Goal: Information Seeking & Learning: Learn about a topic

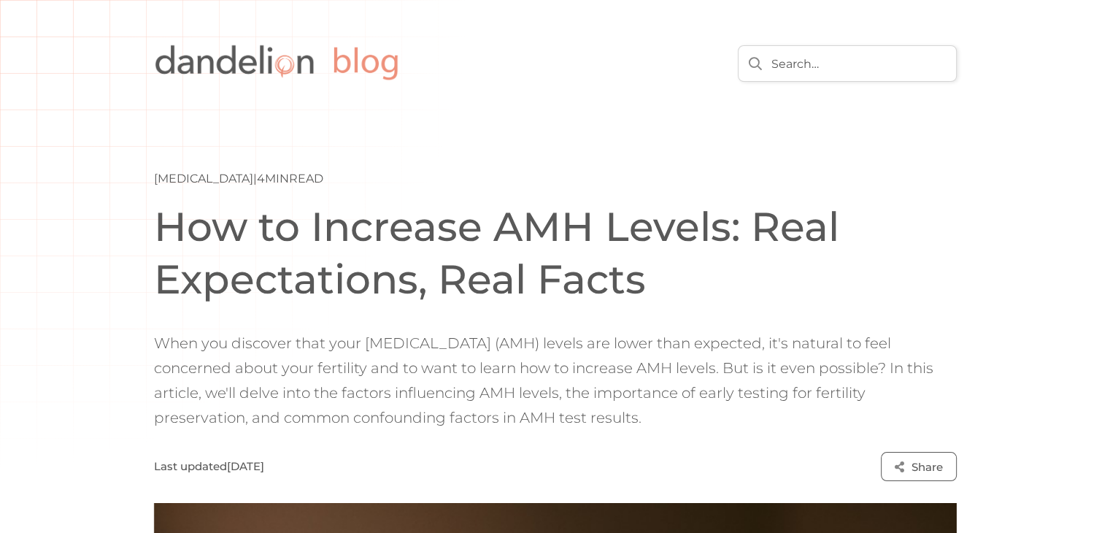
scroll to position [121, 0]
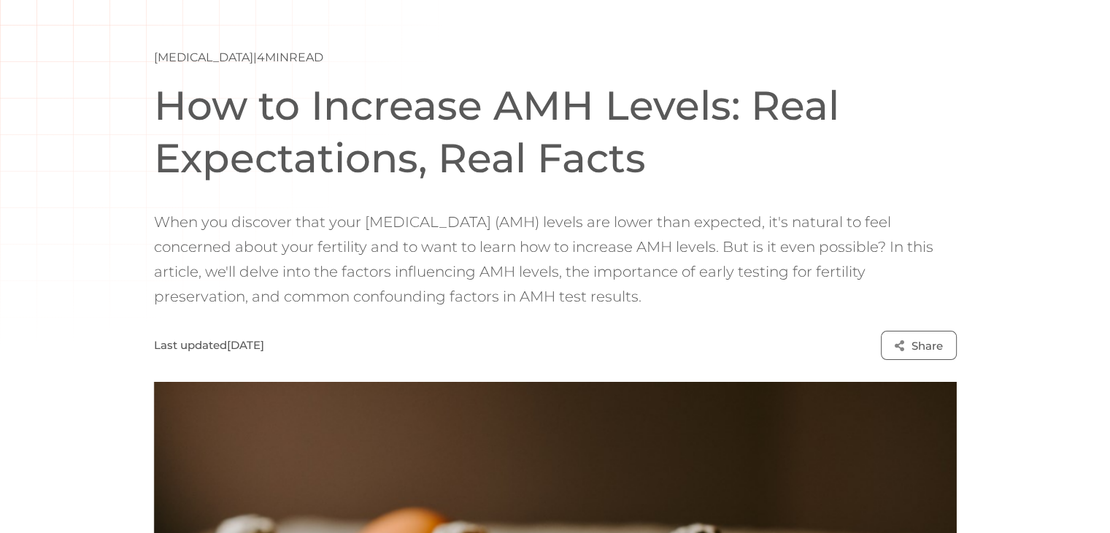
drag, startPoint x: 303, startPoint y: 242, endPoint x: 668, endPoint y: 290, distance: 367.8
click at [668, 290] on p "When you discover that your [MEDICAL_DATA] (AMH) levels are lower than expected…" at bounding box center [555, 258] width 802 height 99
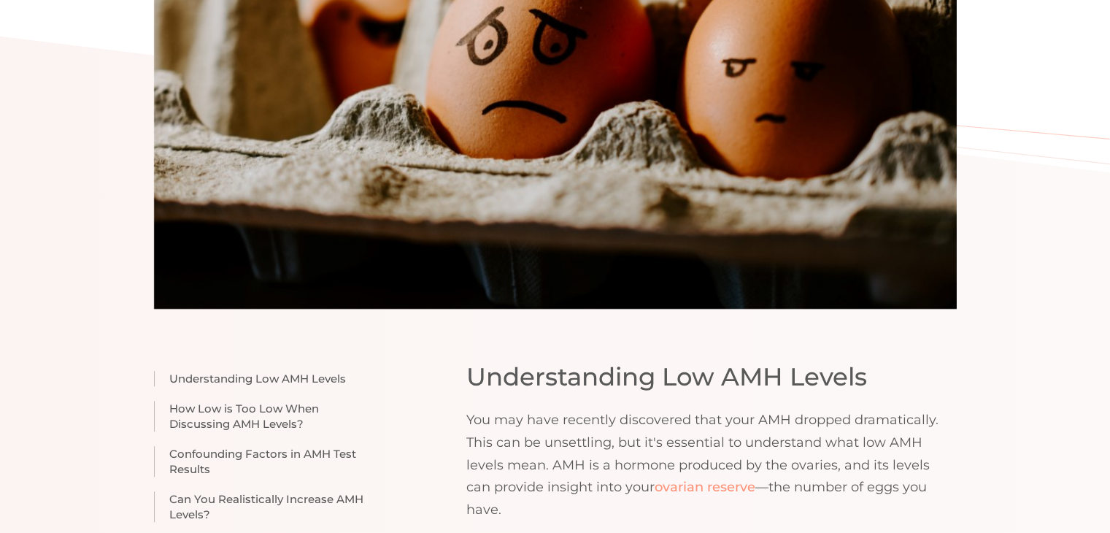
scroll to position [972, 0]
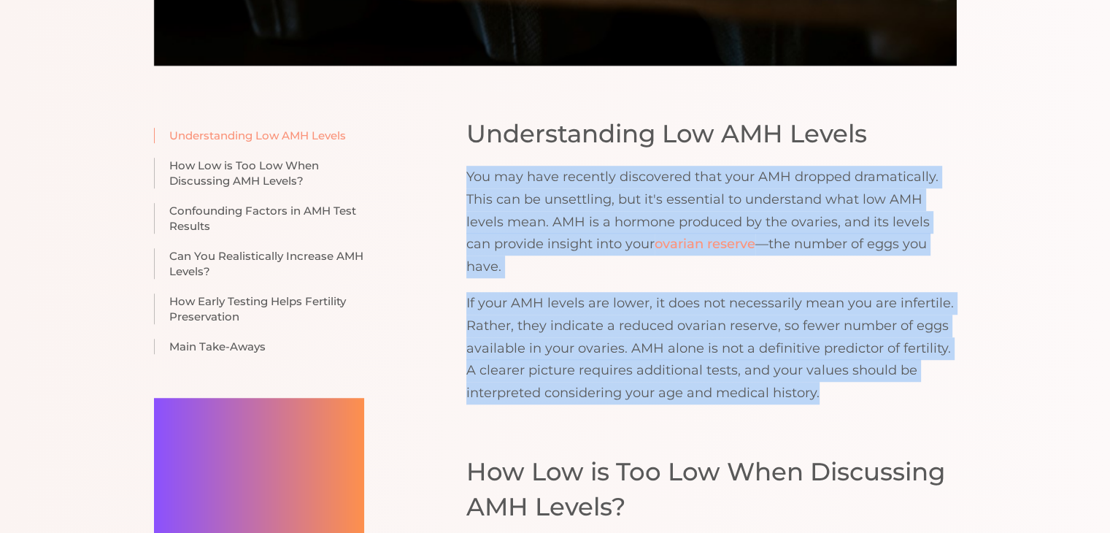
drag, startPoint x: 461, startPoint y: 183, endPoint x: 872, endPoint y: 370, distance: 451.2
click at [872, 370] on p "If your AMH levels are lower, it does not necessarily mean you are infertile. R…" at bounding box center [711, 348] width 490 height 112
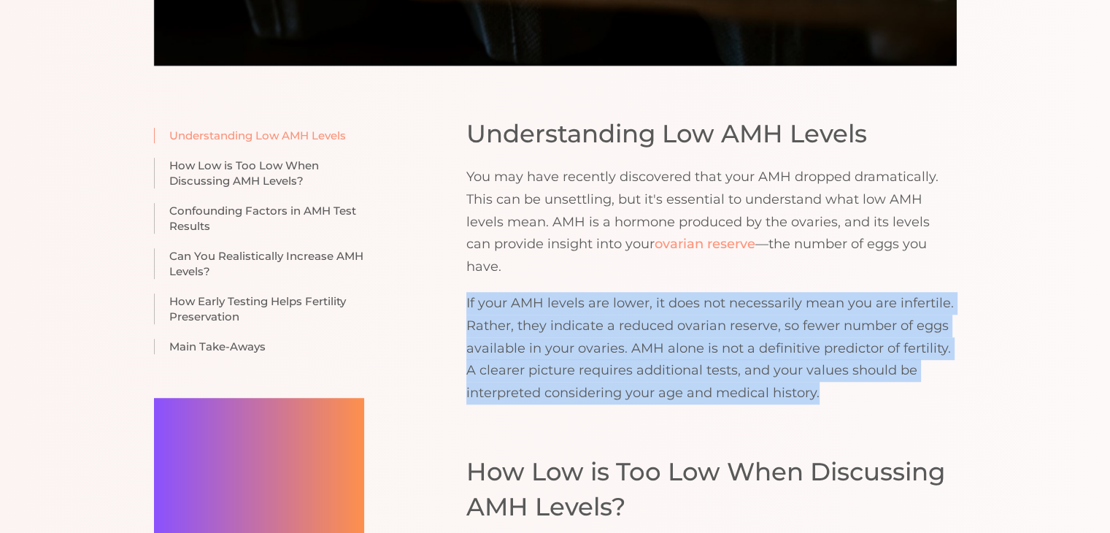
drag, startPoint x: 829, startPoint y: 374, endPoint x: 463, endPoint y: 280, distance: 377.9
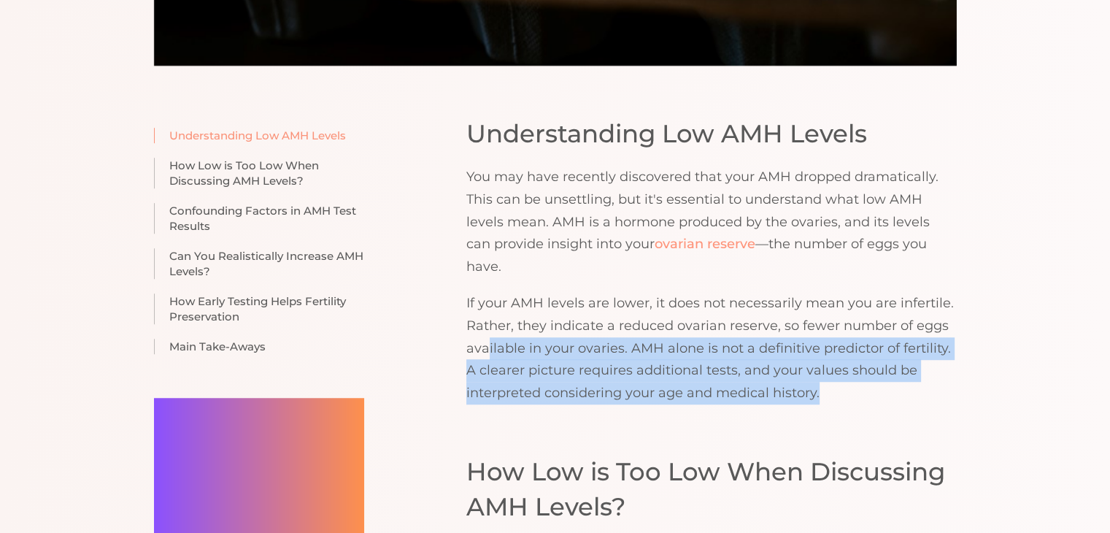
drag, startPoint x: 489, startPoint y: 332, endPoint x: 832, endPoint y: 377, distance: 346.6
click at [832, 377] on p "If your AMH levels are lower, it does not necessarily mean you are infertile. R…" at bounding box center [711, 348] width 490 height 112
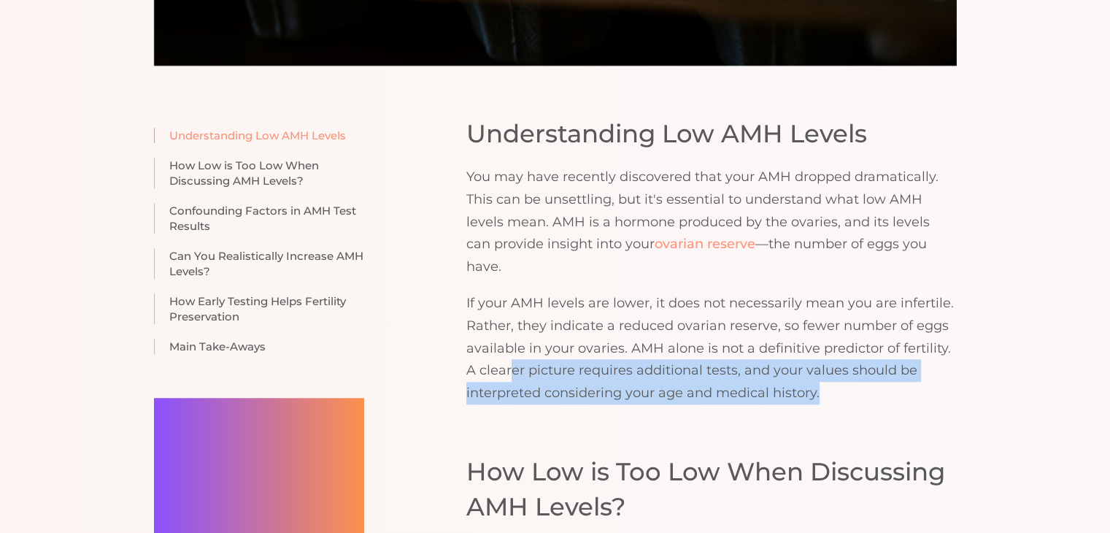
drag, startPoint x: 508, startPoint y: 351, endPoint x: 871, endPoint y: 375, distance: 364.1
click at [871, 375] on p "If your AMH levels are lower, it does not necessarily mean you are infertile. R…" at bounding box center [711, 348] width 490 height 112
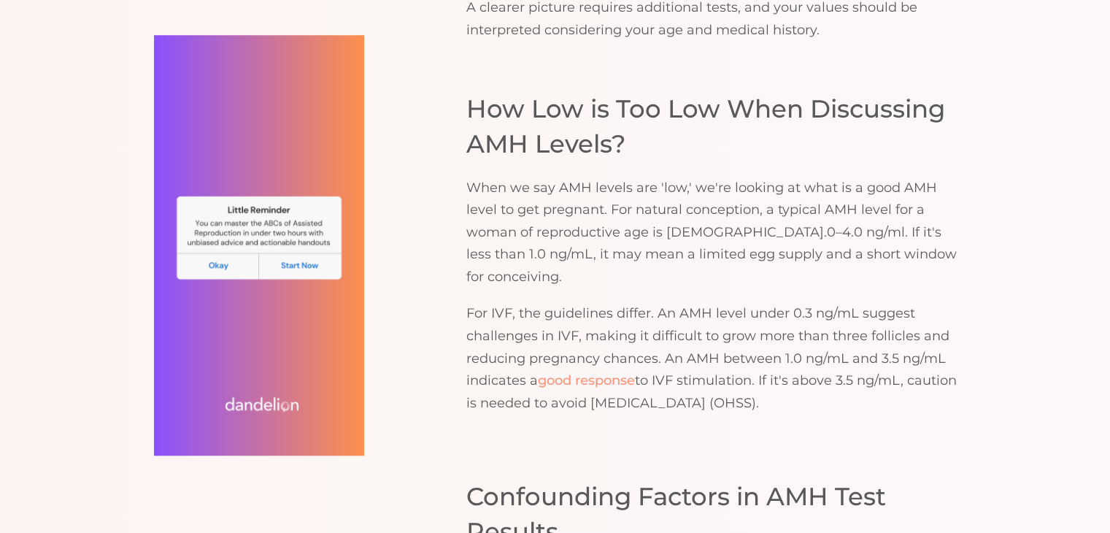
scroll to position [1337, 0]
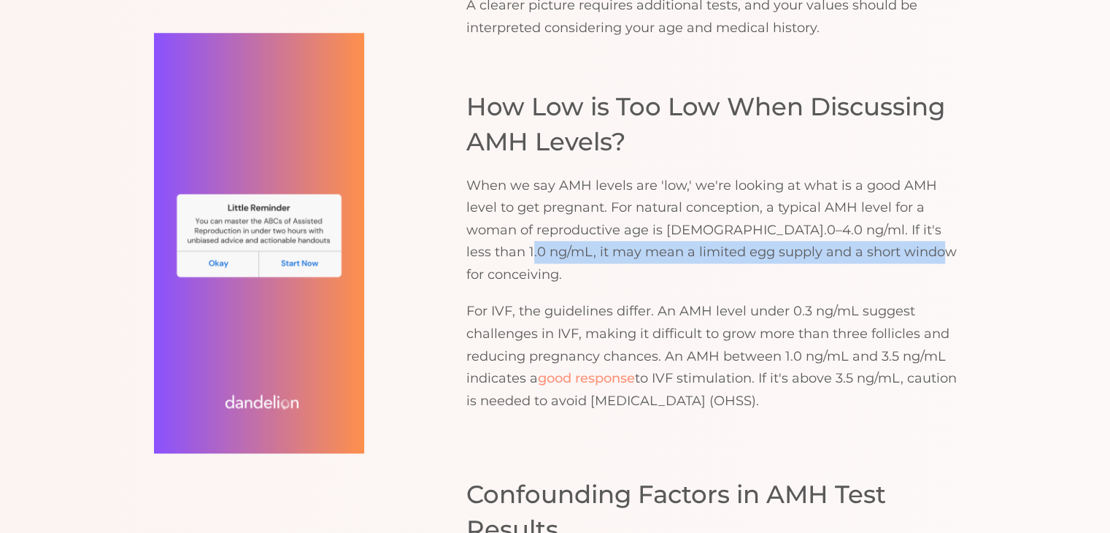
drag, startPoint x: 498, startPoint y: 230, endPoint x: 970, endPoint y: 232, distance: 471.3
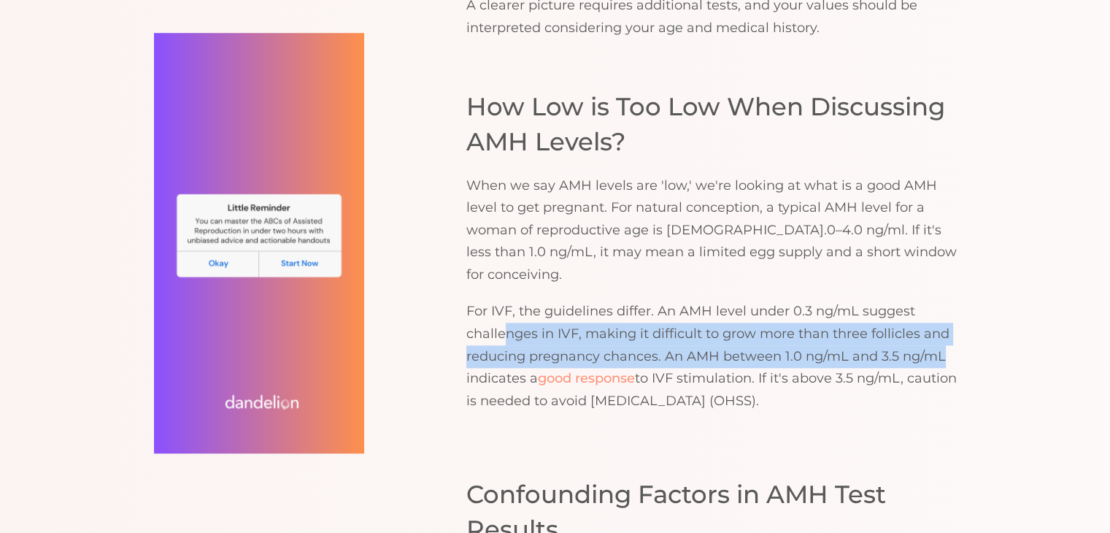
drag, startPoint x: 502, startPoint y: 289, endPoint x: 943, endPoint y: 311, distance: 441.9
click at [943, 311] on p "For IVF, the guidelines differ. An AMH level under 0.3 ng/mL suggest challenges…" at bounding box center [711, 356] width 490 height 112
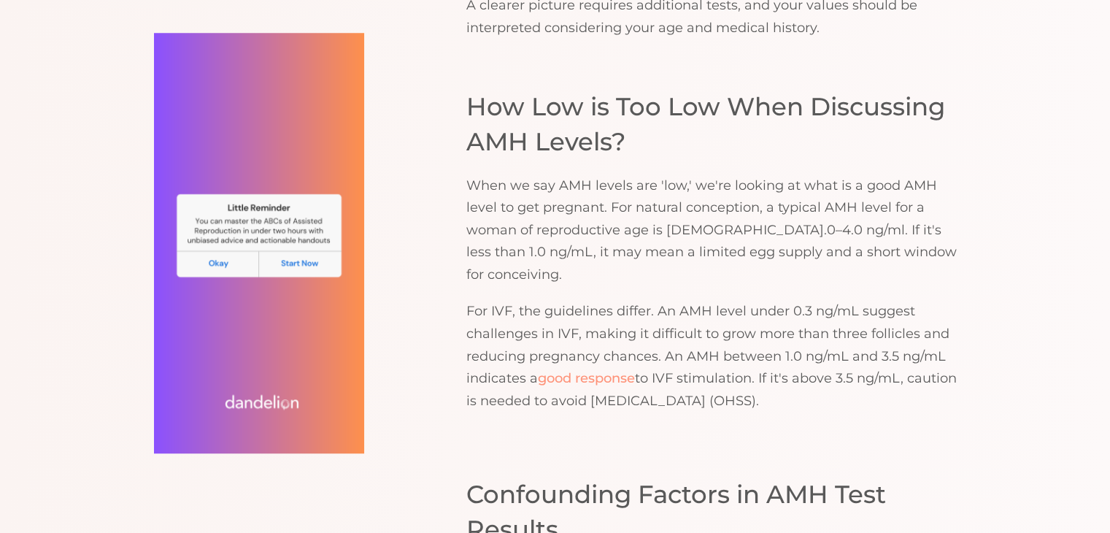
click at [688, 347] on p "For IVF, the guidelines differ. An AMH level under 0.3 ng/mL suggest challenges…" at bounding box center [711, 356] width 490 height 112
drag, startPoint x: 773, startPoint y: 336, endPoint x: 949, endPoint y: 366, distance: 178.3
click at [949, 366] on div "Understanding Low AMH Levels You may have recently discovered that your AMH dro…" at bounding box center [711, 64] width 490 height 726
drag, startPoint x: 775, startPoint y: 333, endPoint x: 966, endPoint y: 354, distance: 191.5
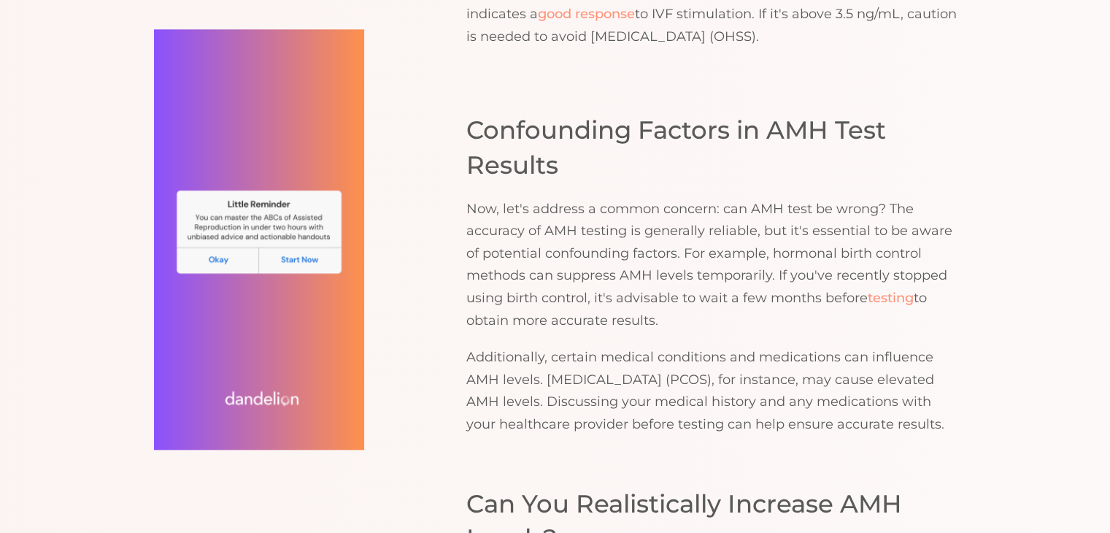
scroll to position [1702, 0]
click at [468, 237] on p "Now, let's address a common concern: can AMH test be wrong? The accuracy of AMH…" at bounding box center [711, 264] width 490 height 134
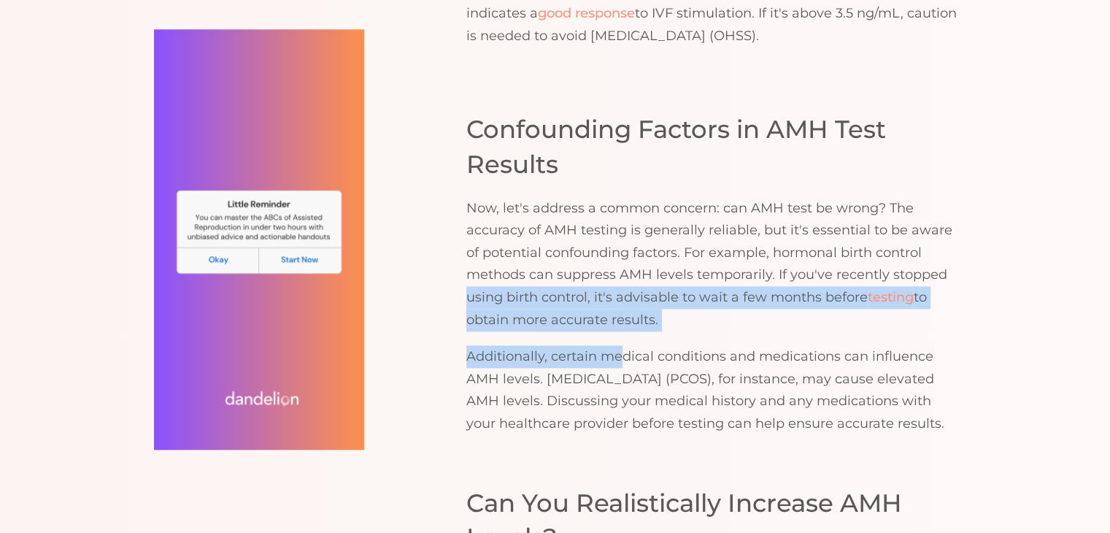
drag, startPoint x: 470, startPoint y: 258, endPoint x: 624, endPoint y: 289, distance: 157.8
click at [624, 289] on div "Confounding Factors in AMH Test Results Now, let's address a common concern: ca…" at bounding box center [711, 273] width 490 height 322
drag, startPoint x: 558, startPoint y: 319, endPoint x: 569, endPoint y: 407, distance: 88.9
click at [569, 407] on p "Additionally, certain medical conditions and medications can influence AMH leve…" at bounding box center [711, 389] width 490 height 89
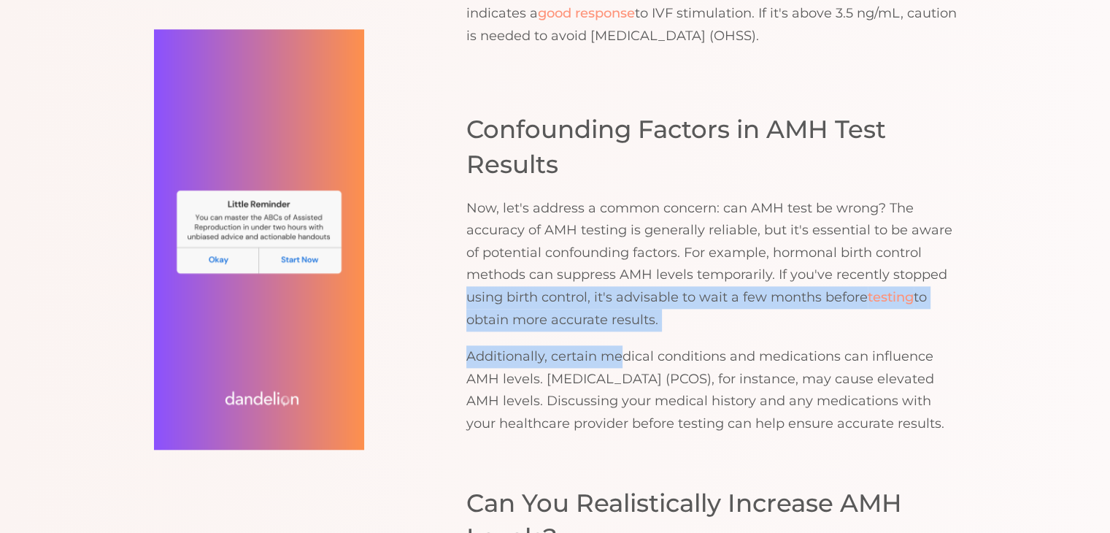
click at [569, 407] on p "Additionally, certain medical conditions and medications can influence AMH leve…" at bounding box center [711, 389] width 490 height 89
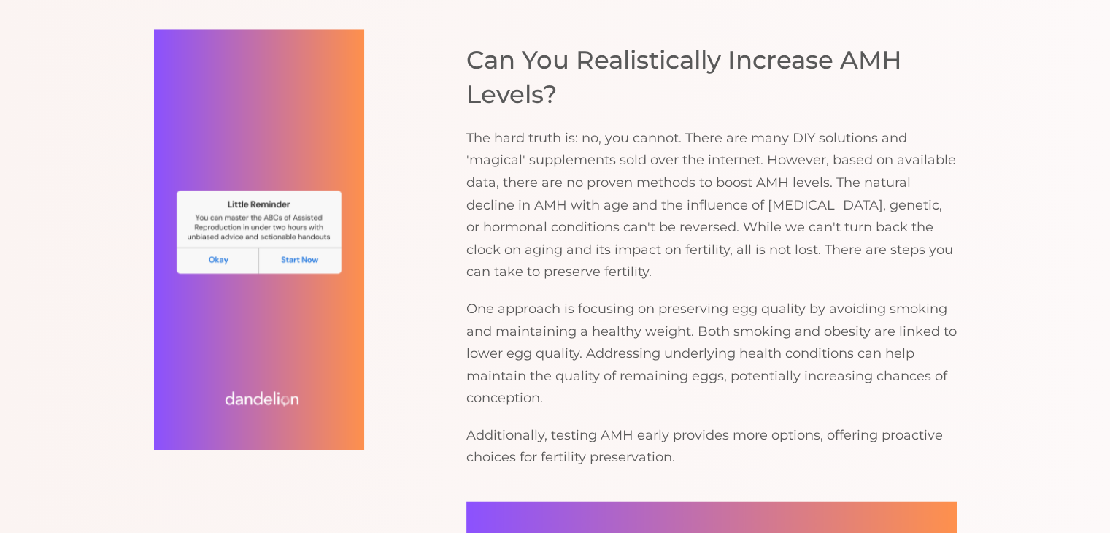
scroll to position [2189, 0]
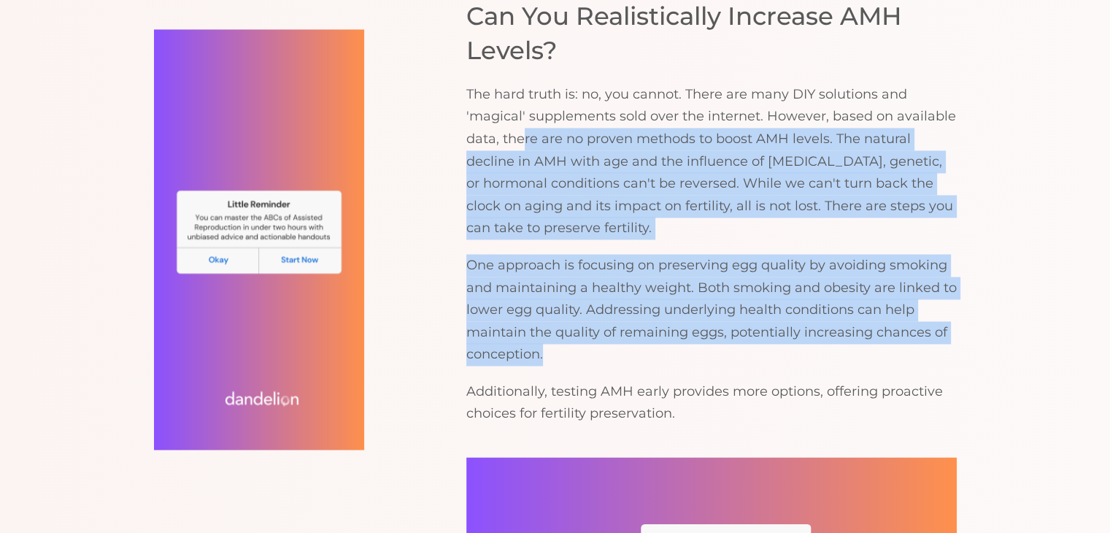
drag, startPoint x: 520, startPoint y: 120, endPoint x: 592, endPoint y: 333, distance: 224.0
click at [592, 333] on div "Can You Realistically Increase AMH Levels? The hard truth is: no, you cannot. T…" at bounding box center [711, 212] width 490 height 426
click at [592, 333] on p "One approach is focusing on preserving egg quality by avoiding smoking and main…" at bounding box center [711, 310] width 490 height 112
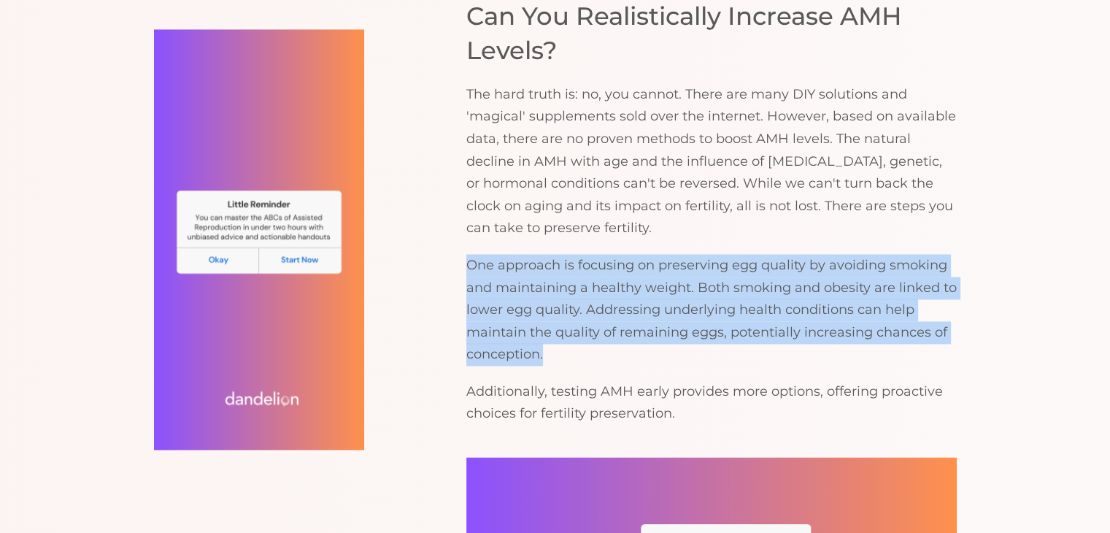
drag, startPoint x: 592, startPoint y: 333, endPoint x: 446, endPoint y: 252, distance: 166.2
click at [446, 252] on div "TABLE OF CONTENTS   Understanding Low AMH Levels How Low is Too Low When Disc…" at bounding box center [555, 201] width 802 height 2702
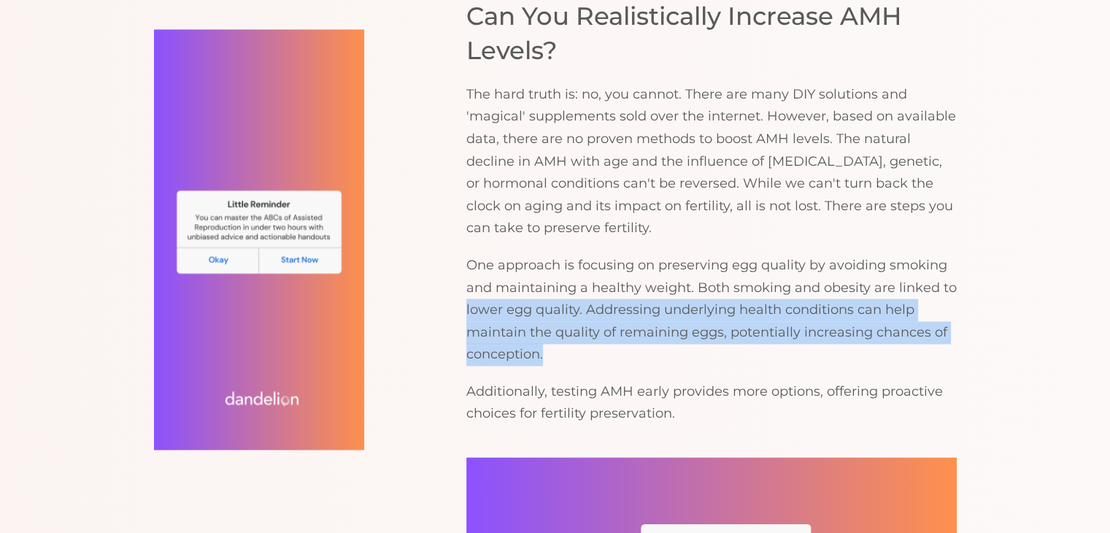
drag, startPoint x: 461, startPoint y: 293, endPoint x: 557, endPoint y: 328, distance: 101.5
click at [557, 328] on div "TABLE OF CONTENTS   Understanding Low AMH Levels How Low is Too Low When Disc…" at bounding box center [555, 201] width 802 height 2702
click at [557, 328] on p "One approach is focusing on preserving egg quality by avoiding smoking and main…" at bounding box center [711, 310] width 490 height 112
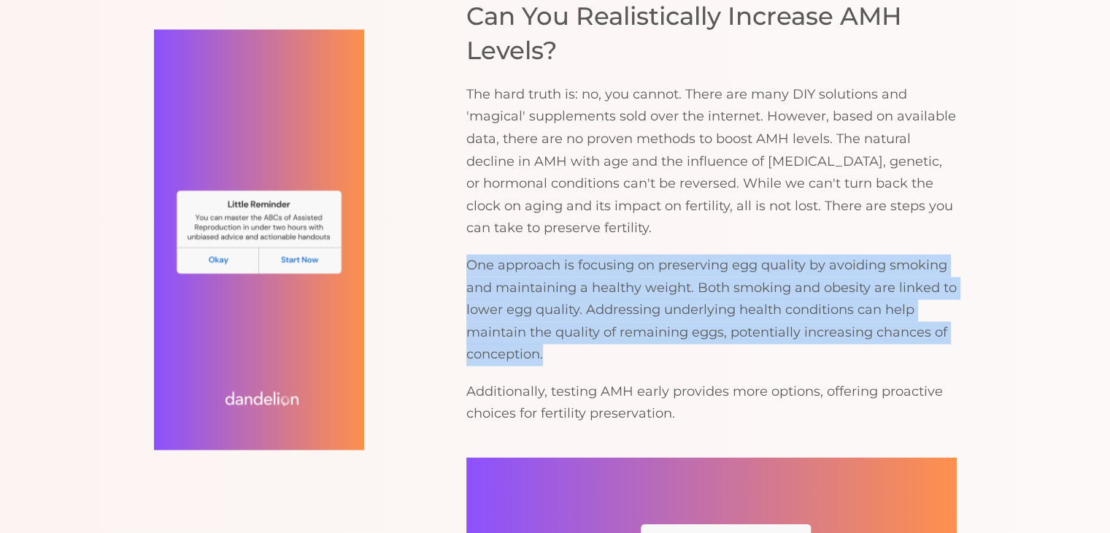
drag, startPoint x: 557, startPoint y: 328, endPoint x: 452, endPoint y: 251, distance: 130.0
click at [452, 251] on div "TABLE OF CONTENTS   Understanding Low AMH Levels How Low is Too Low When Disc…" at bounding box center [555, 201] width 802 height 2702
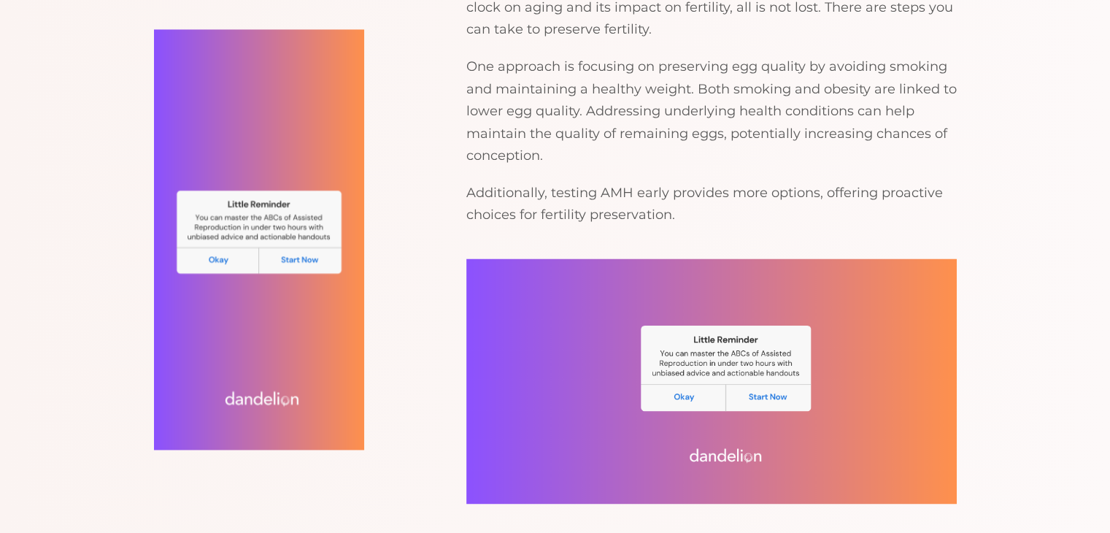
scroll to position [2432, 0]
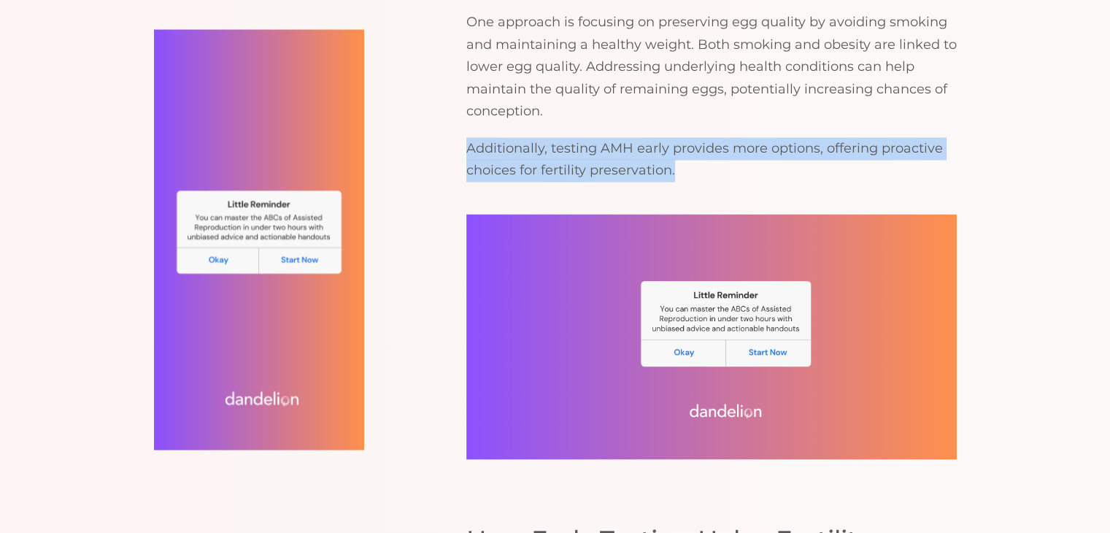
drag, startPoint x: 415, startPoint y: 133, endPoint x: 705, endPoint y: 156, distance: 290.6
click at [705, 156] on p "Additionally, testing AMH early provides more options, offering proactive choic…" at bounding box center [711, 159] width 490 height 45
drag, startPoint x: 705, startPoint y: 156, endPoint x: 441, endPoint y: 131, distance: 265.3
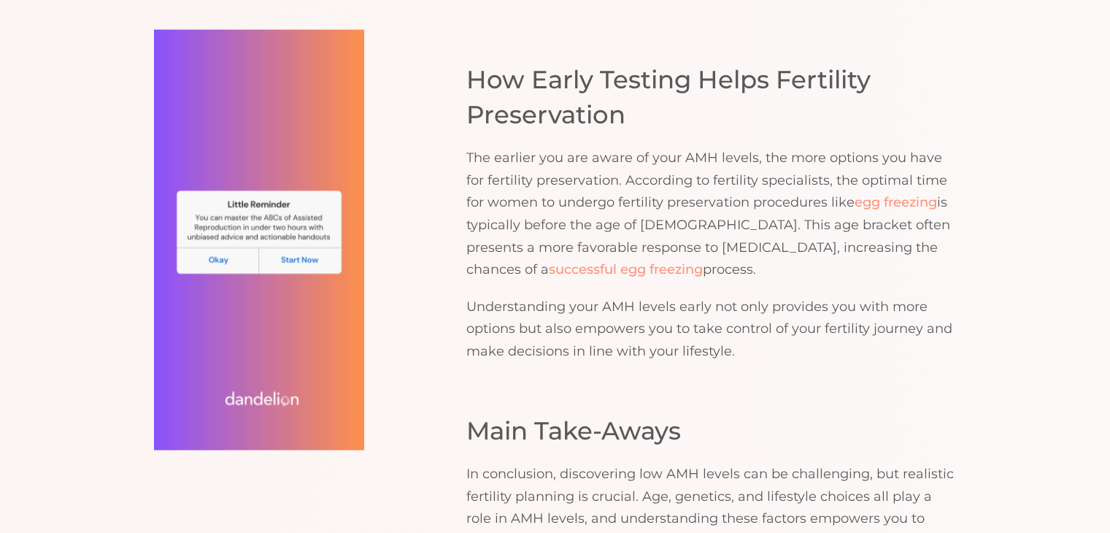
scroll to position [2918, 0]
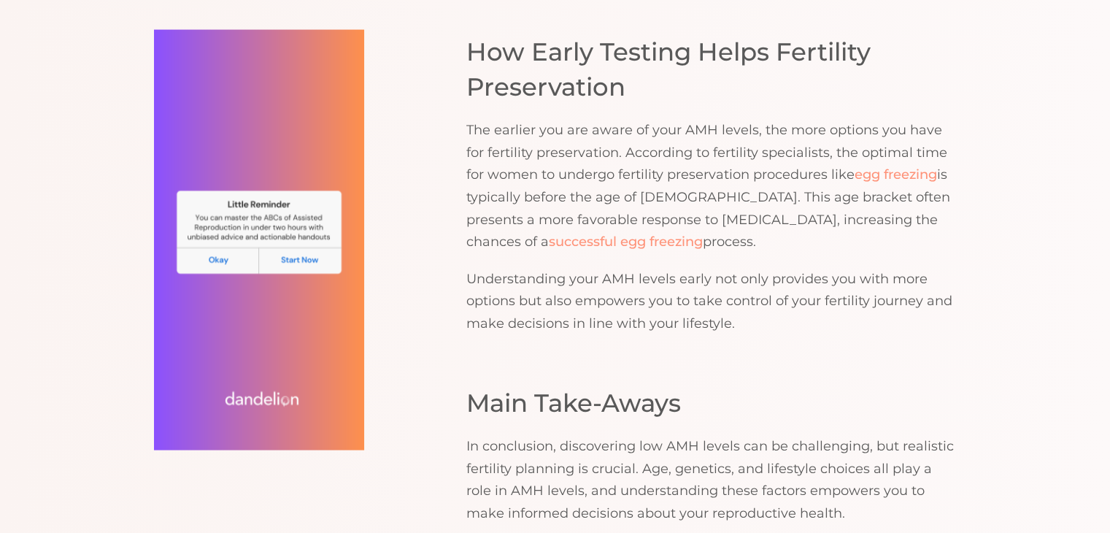
drag, startPoint x: 455, startPoint y: 150, endPoint x: 703, endPoint y: 219, distance: 256.6
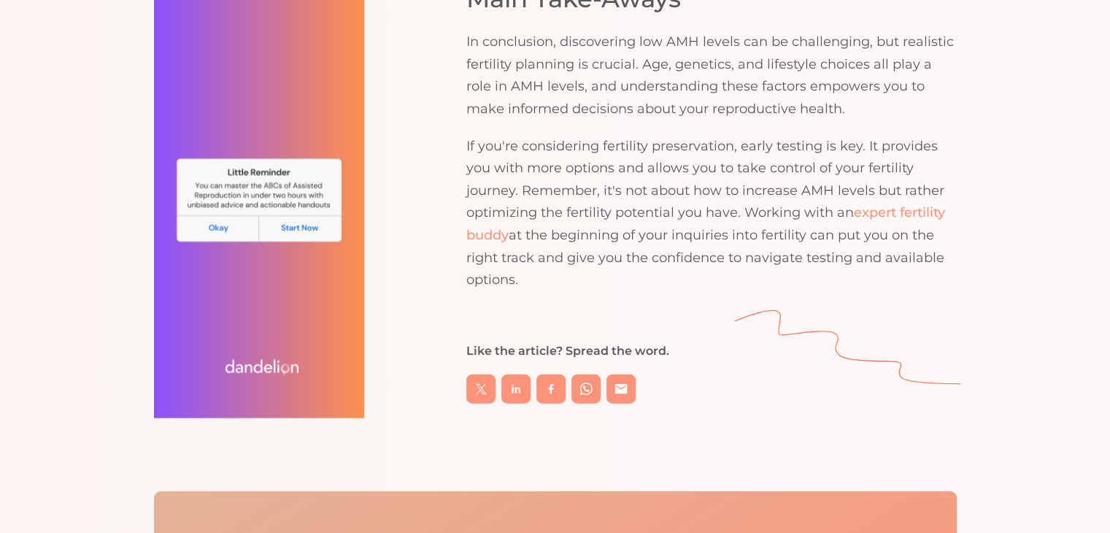
scroll to position [3283, 0]
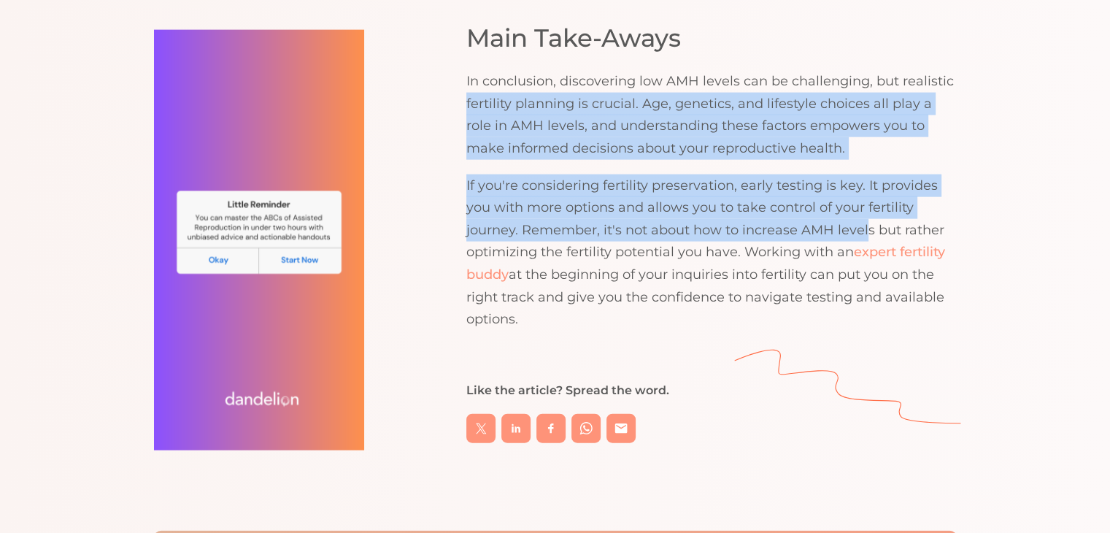
drag, startPoint x: 459, startPoint y: 80, endPoint x: 864, endPoint y: 199, distance: 422.0
click at [659, 187] on p "If you're considering fertility preservation, early testing is key. It provides…" at bounding box center [711, 252] width 490 height 156
